Goal: Navigation & Orientation: Understand site structure

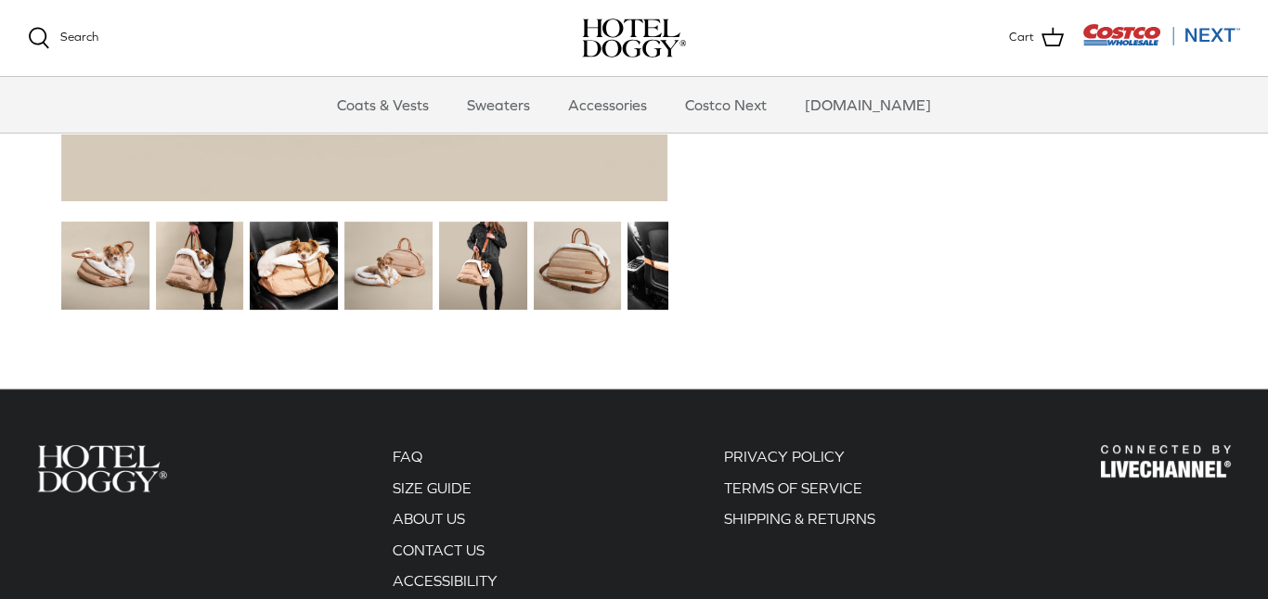
scroll to position [2521, 0]
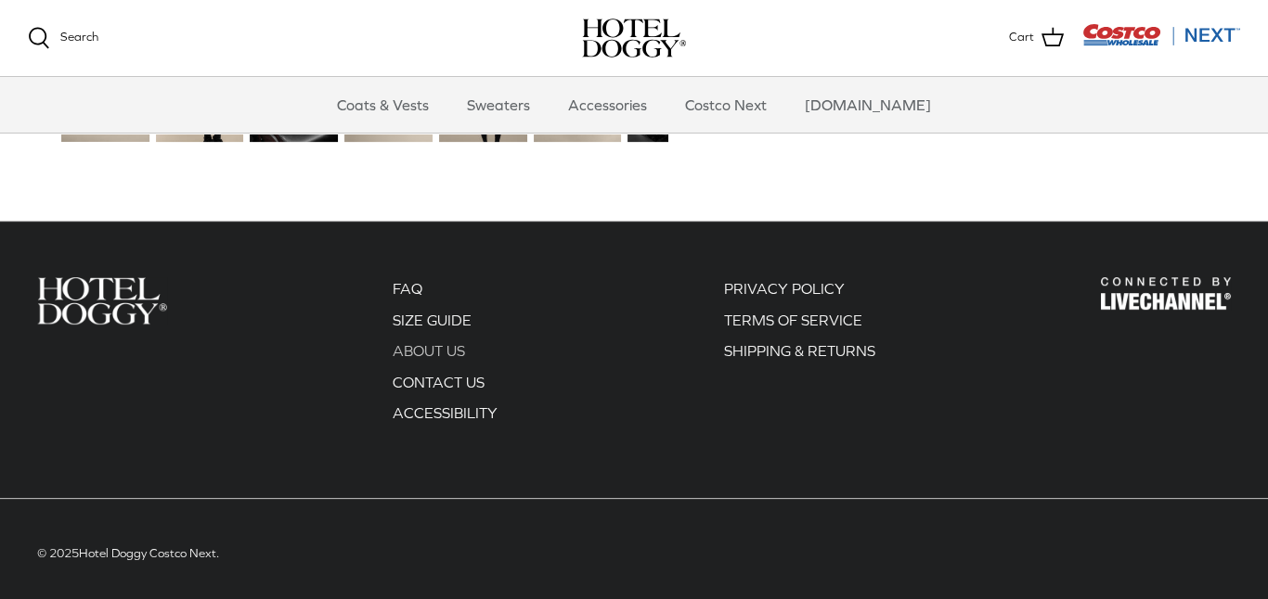
click at [414, 352] on link "ABOUT US" at bounding box center [429, 350] width 72 height 17
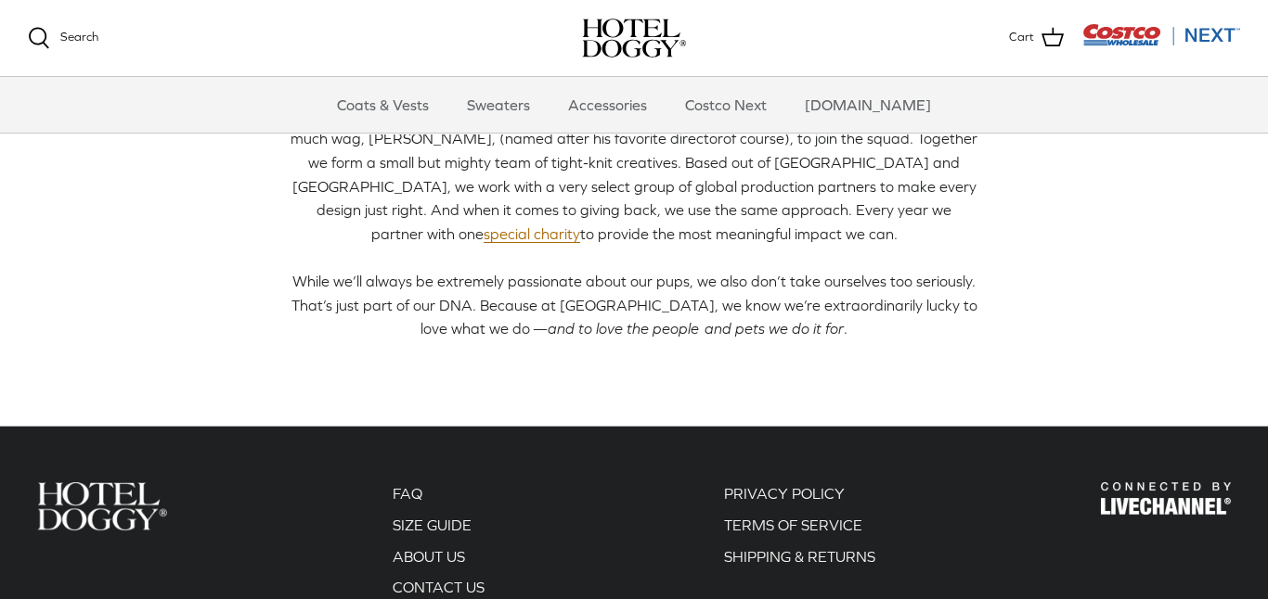
scroll to position [705, 0]
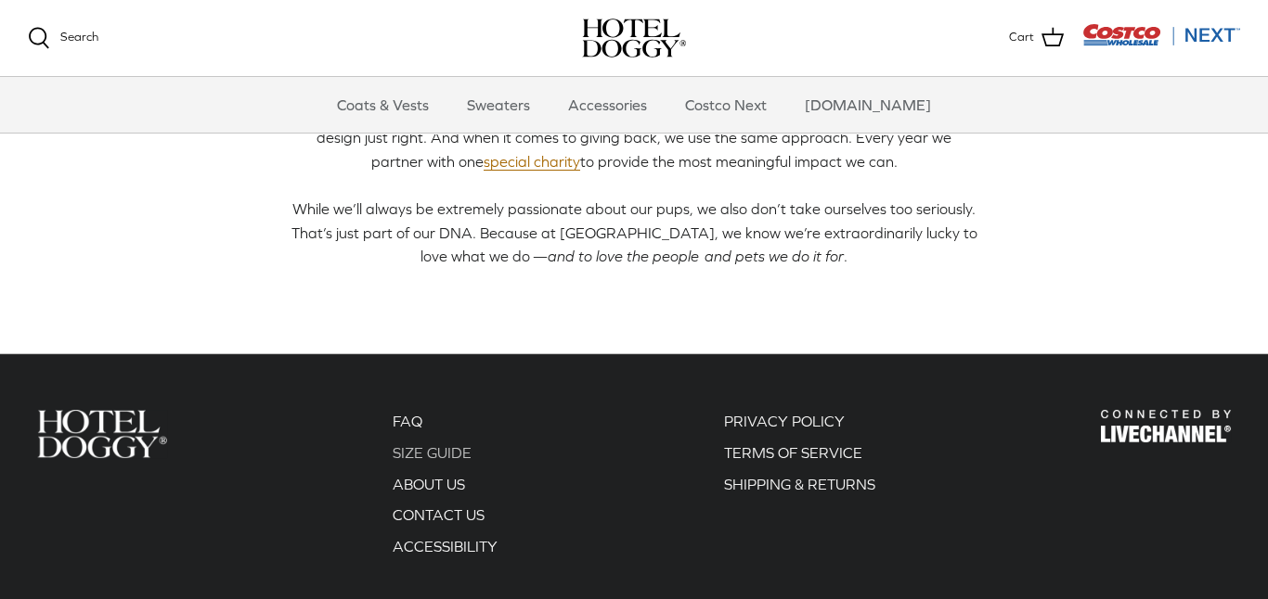
click at [457, 451] on link "SIZE GUIDE" at bounding box center [432, 453] width 79 height 17
